Goal: Task Accomplishment & Management: Manage account settings

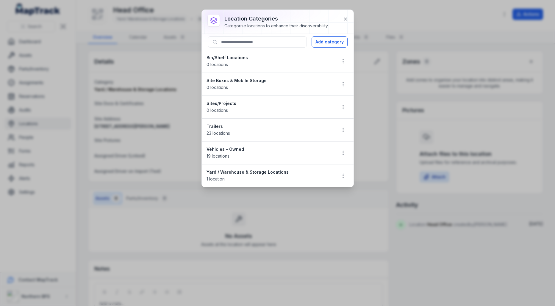
click at [336, 172] on li "Yard / Warehouse & Storage Locations 1 location" at bounding box center [278, 175] width 152 height 23
click at [339, 172] on button "button" at bounding box center [342, 175] width 11 height 11
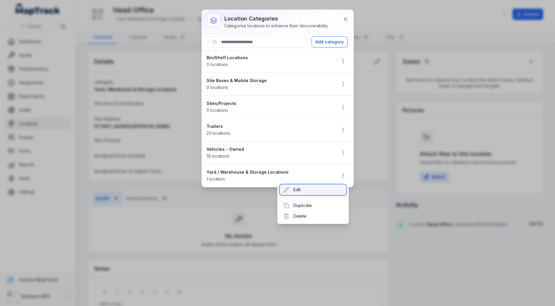
click at [313, 188] on div "Edit" at bounding box center [313, 189] width 67 height 11
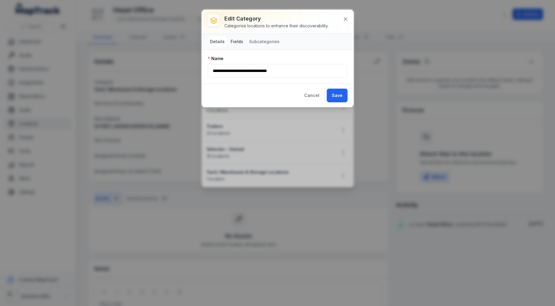
click at [233, 44] on button "Fields" at bounding box center [236, 41] width 17 height 11
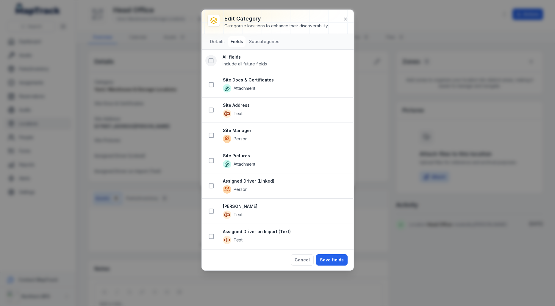
click at [213, 59] on rect at bounding box center [211, 61] width 4 height 4
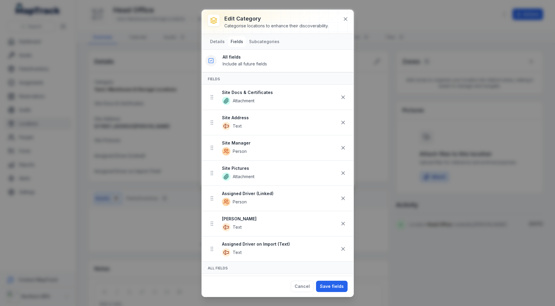
scroll to position [5, 0]
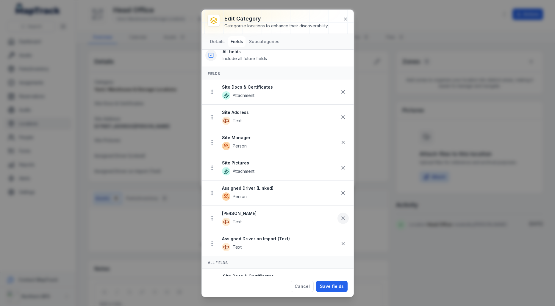
click at [344, 216] on icon at bounding box center [343, 218] width 6 height 6
click at [344, 195] on button at bounding box center [342, 192] width 11 height 11
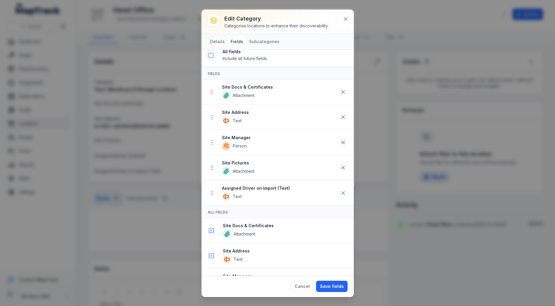
click at [344, 195] on button at bounding box center [342, 192] width 11 height 11
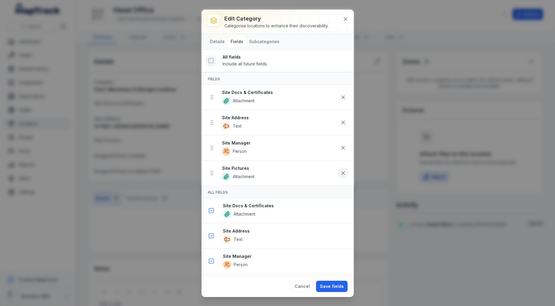
click at [342, 176] on button at bounding box center [342, 172] width 11 height 11
click at [244, 140] on strong "Site Manager" at bounding box center [279, 143] width 115 height 6
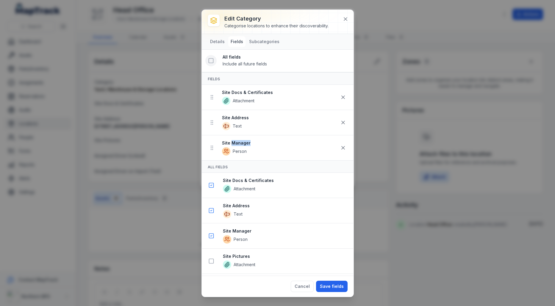
click at [244, 140] on strong "Site Manager" at bounding box center [279, 143] width 115 height 6
click at [340, 95] on icon at bounding box center [343, 97] width 6 height 6
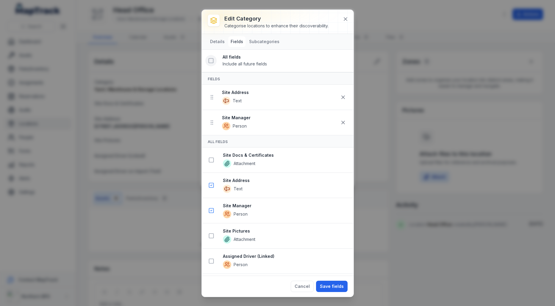
click at [278, 79] on div "Fields" at bounding box center [278, 78] width 152 height 12
click at [333, 281] on button "Save fields" at bounding box center [332, 286] width 32 height 11
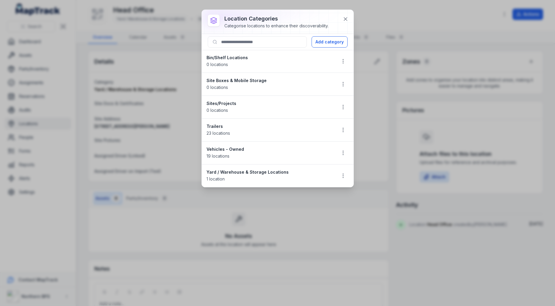
click at [364, 73] on div "location categories Categorise locations to enhance their discoverability. Add …" at bounding box center [277, 153] width 555 height 306
click at [343, 20] on icon at bounding box center [345, 19] width 6 height 6
